Goal: Information Seeking & Learning: Learn about a topic

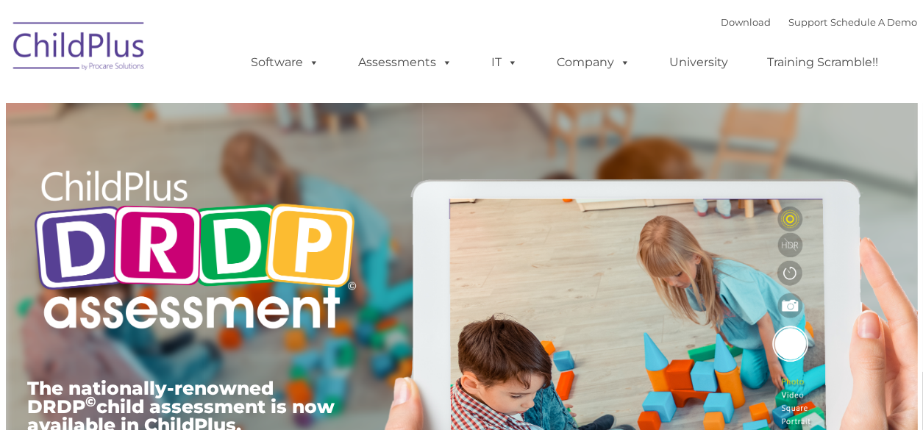
type input ""
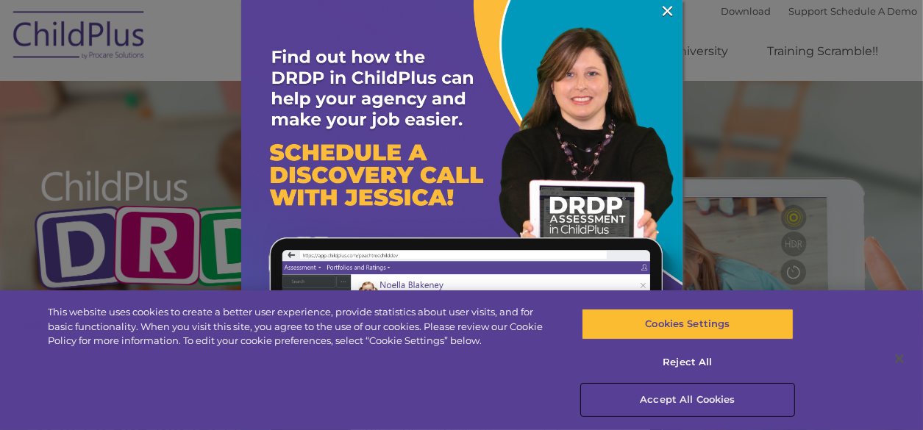
click at [722, 397] on button "Accept All Cookies" at bounding box center [688, 400] width 213 height 31
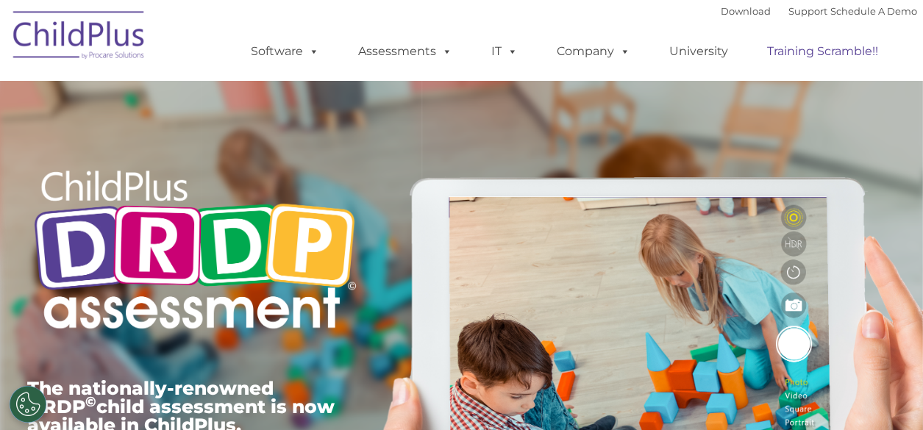
click at [802, 50] on link "Training Scramble!!" at bounding box center [823, 51] width 140 height 29
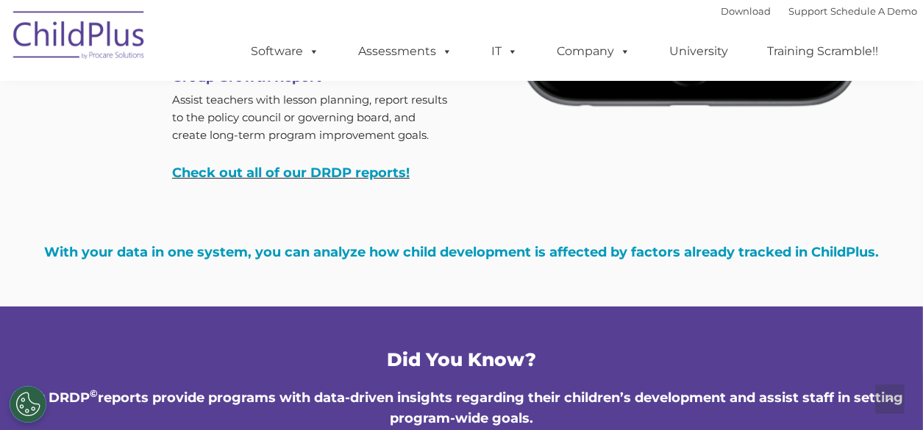
scroll to position [4694, 0]
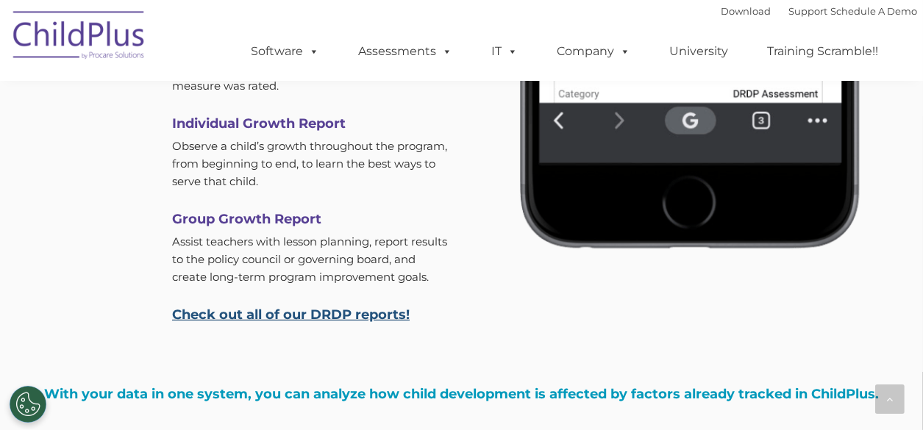
click at [258, 323] on link "Check out all of our DRDP reports!" at bounding box center [291, 315] width 238 height 16
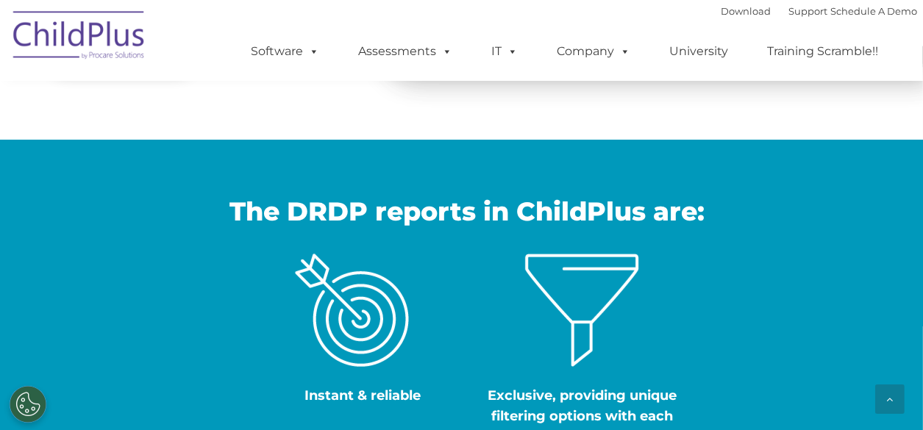
scroll to position [471, 0]
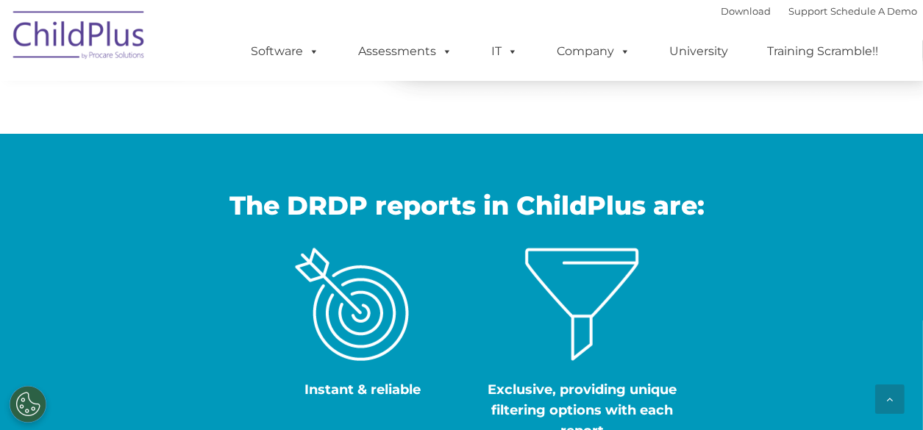
click at [496, 242] on div "The DRDP reports in ChildPlus are:" at bounding box center [461, 209] width 923 height 77
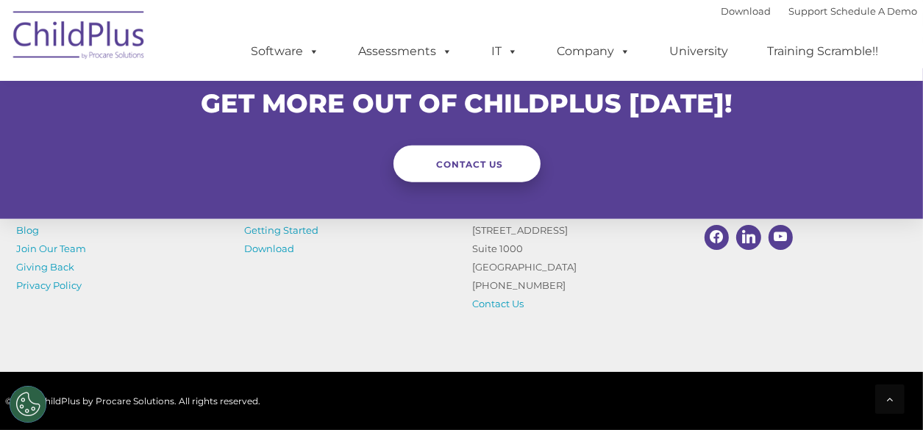
scroll to position [1564, 0]
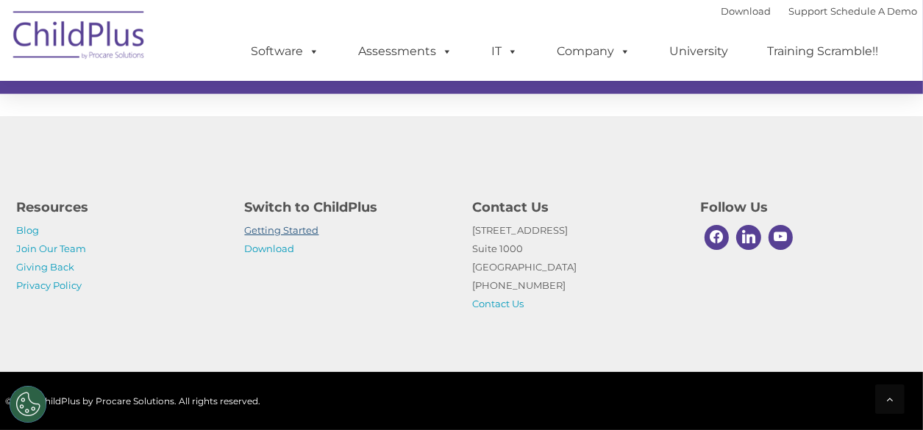
click at [296, 228] on link "Getting Started" at bounding box center [282, 230] width 74 height 12
